Goal: Task Accomplishment & Management: Manage account settings

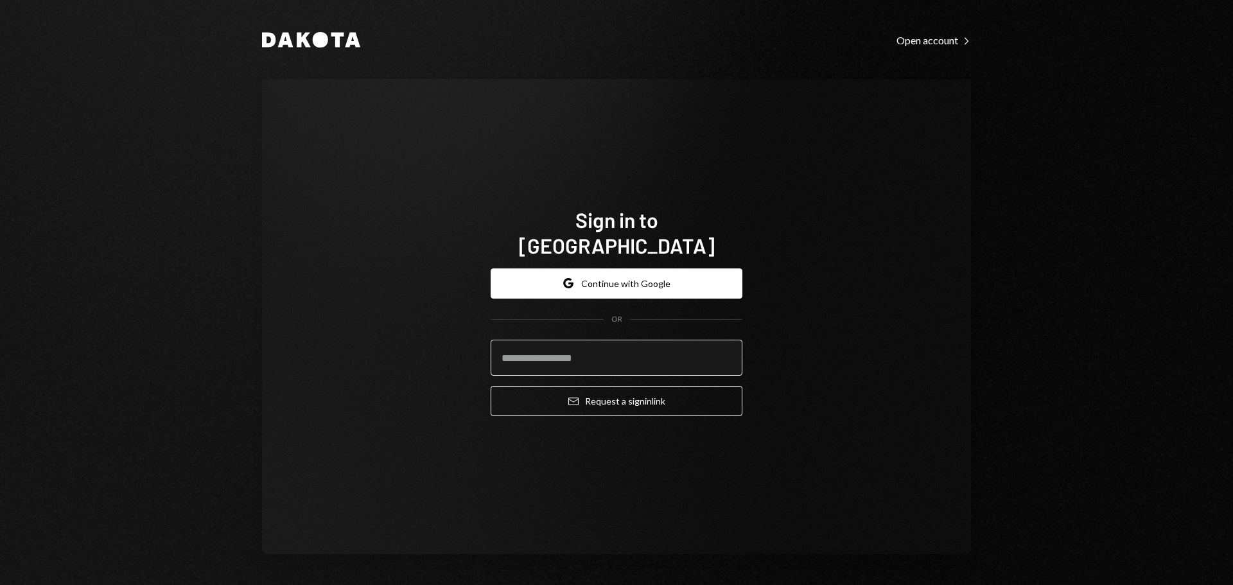
click at [612, 348] on input "email" at bounding box center [617, 358] width 252 height 36
type input "**********"
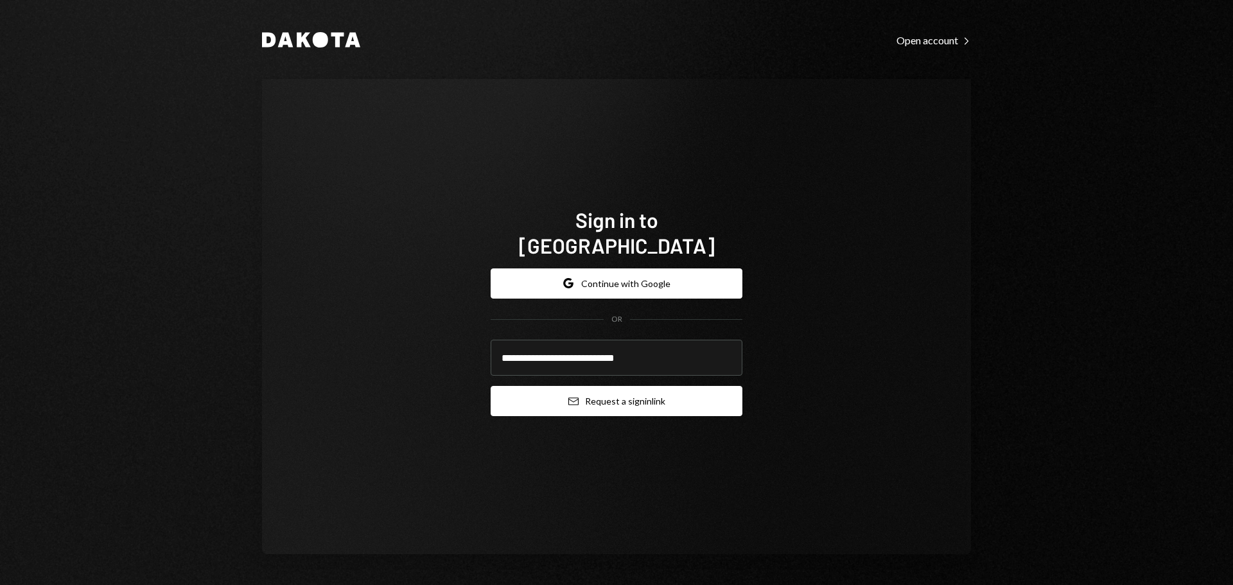
click at [605, 390] on button "Email Request a sign in link" at bounding box center [617, 401] width 252 height 30
